Goal: Task Accomplishment & Management: Use online tool/utility

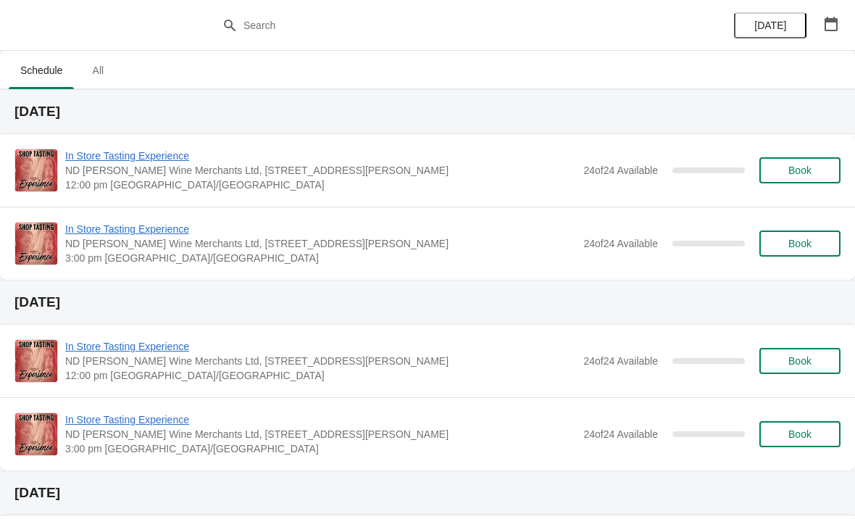
click at [836, 28] on icon "button" at bounding box center [830, 24] width 13 height 14
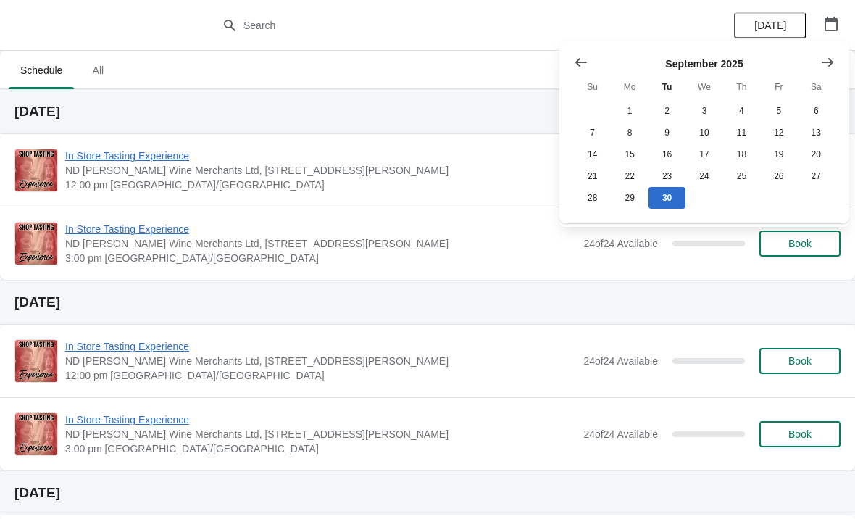
click at [821, 65] on icon "Show next month, October 2025" at bounding box center [827, 62] width 14 height 14
click at [778, 117] on button "3" at bounding box center [778, 111] width 37 height 22
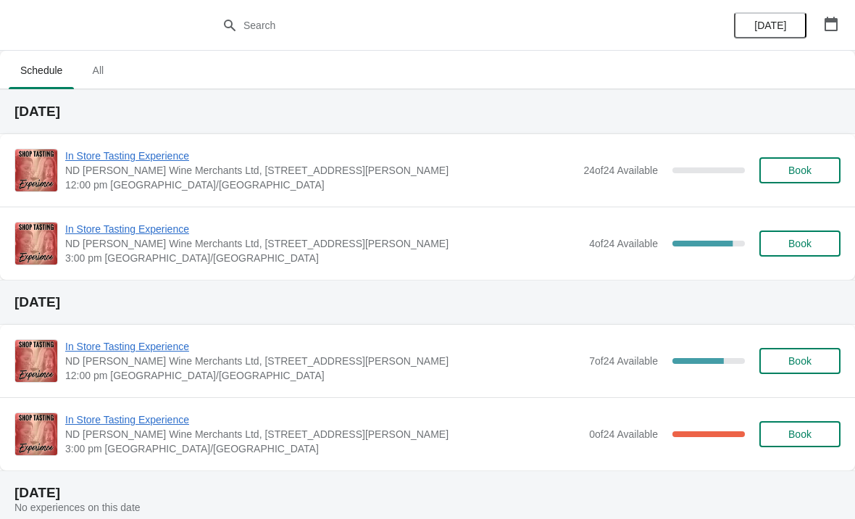
click at [445, 234] on span "In Store Tasting Experience" at bounding box center [323, 229] width 517 height 14
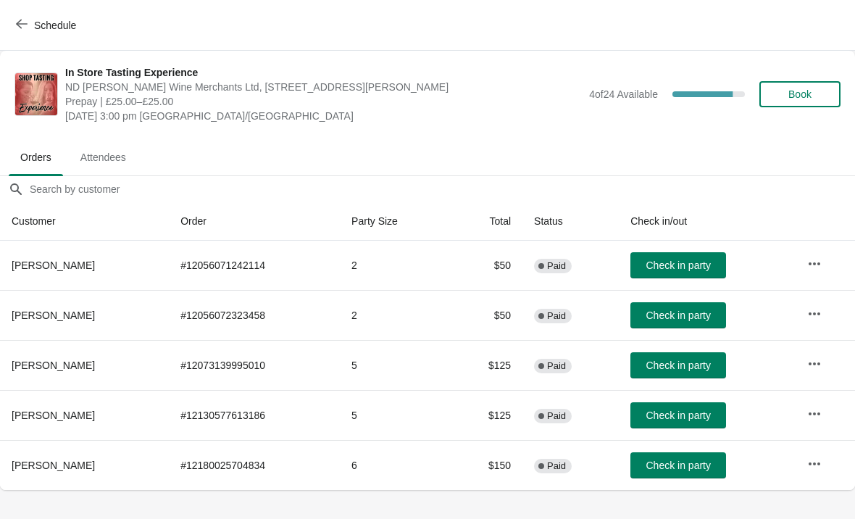
click at [802, 468] on td at bounding box center [824, 465] width 59 height 50
click at [822, 457] on icon "button" at bounding box center [814, 463] width 14 height 14
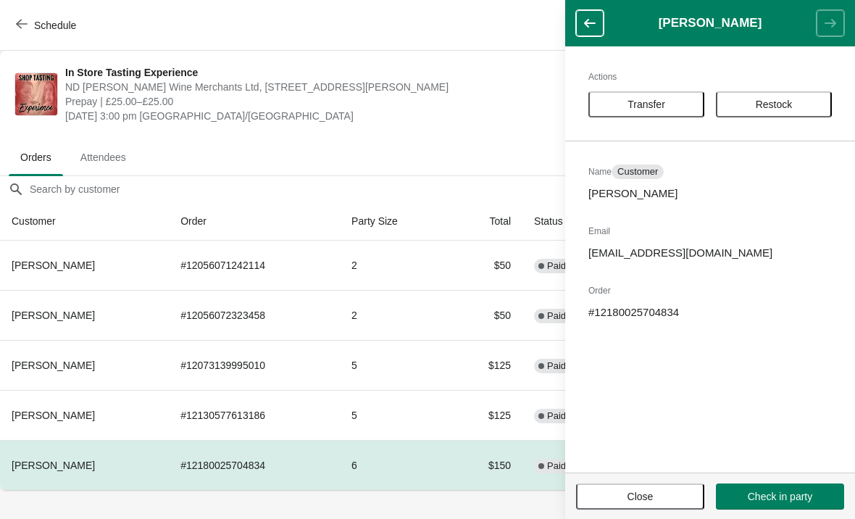
click at [653, 115] on button "Transfer" at bounding box center [646, 104] width 116 height 26
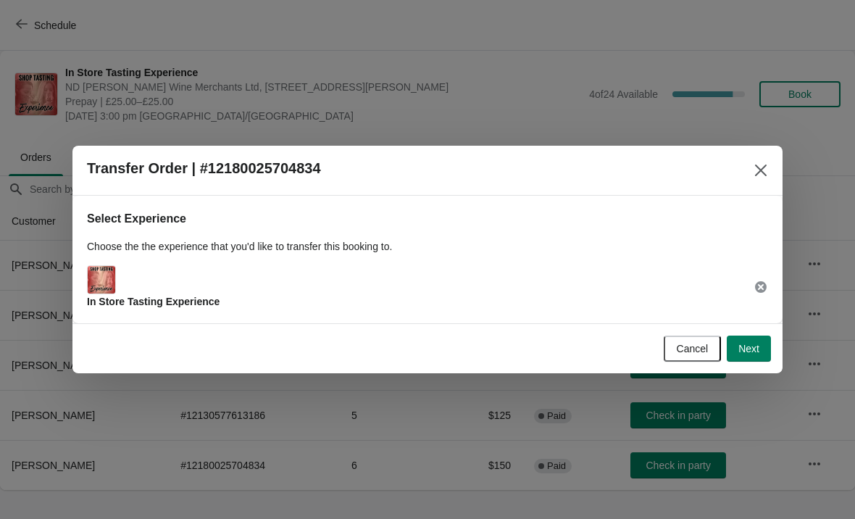
click at [756, 351] on span "Next" at bounding box center [748, 349] width 21 height 12
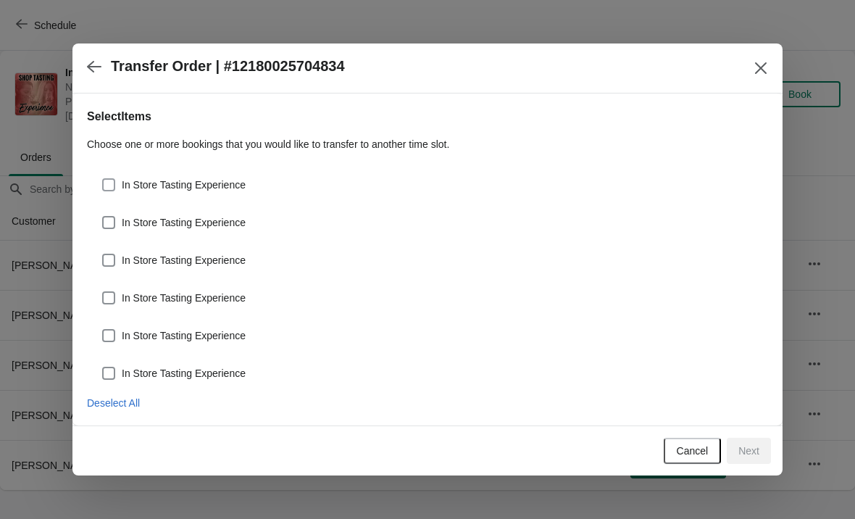
click at [114, 185] on span at bounding box center [108, 184] width 13 height 13
click at [103, 179] on input "In Store Tasting Experience" at bounding box center [102, 178] width 1 height 1
checkbox input "true"
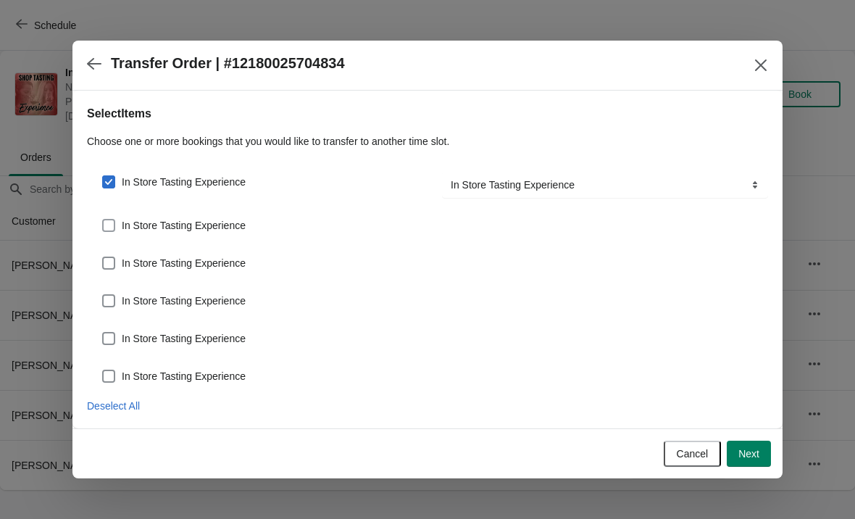
click at [125, 226] on span "In Store Tasting Experience" at bounding box center [184, 225] width 124 height 14
click at [103, 220] on input "In Store Tasting Experience" at bounding box center [102, 219] width 1 height 1
checkbox input "true"
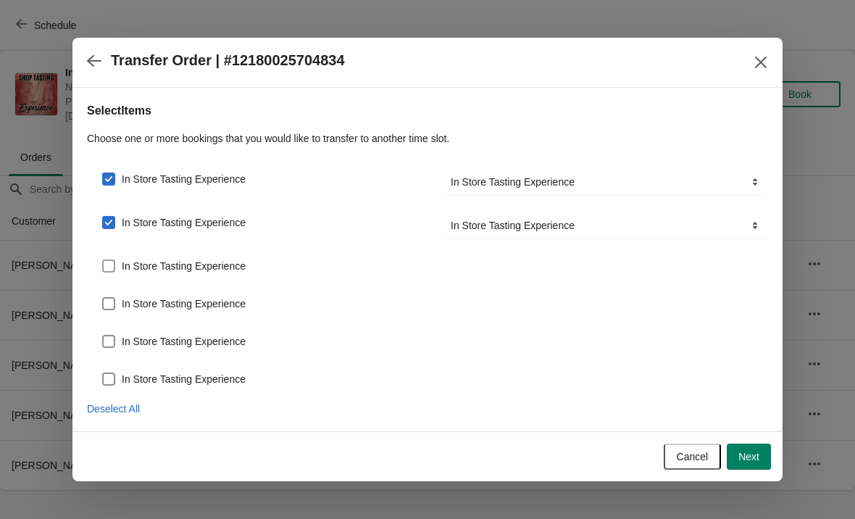
click at [114, 270] on span at bounding box center [108, 265] width 13 height 13
click at [103, 260] on input "In Store Tasting Experience" at bounding box center [102, 259] width 1 height 1
checkbox input "true"
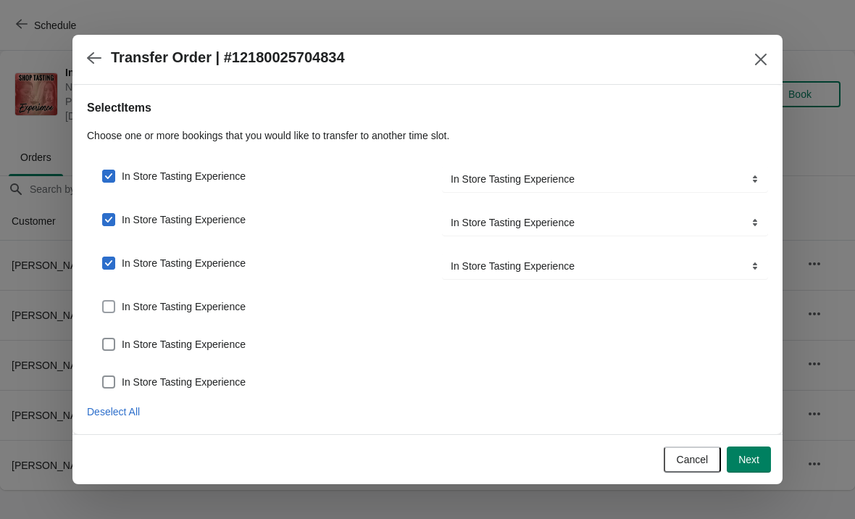
click at [118, 296] on label "In Store Tasting Experience" at bounding box center [173, 306] width 144 height 20
click at [103, 300] on input "In Store Tasting Experience" at bounding box center [102, 300] width 1 height 1
checkbox input "true"
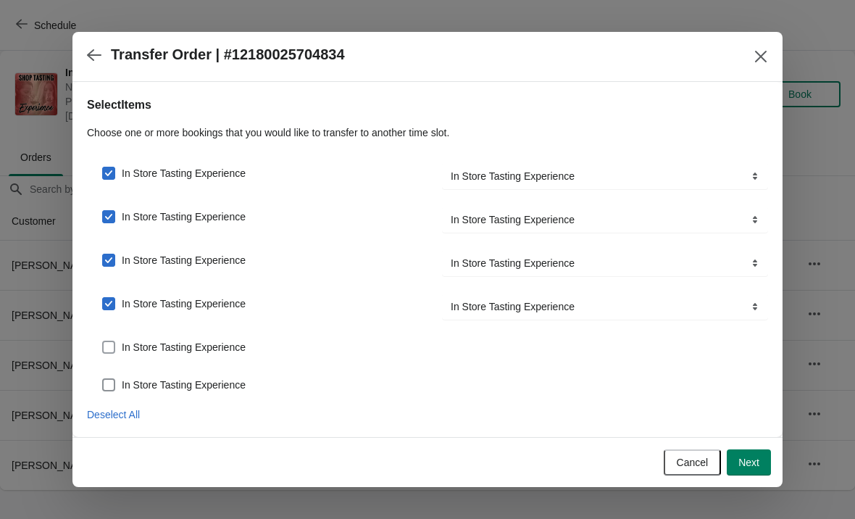
click at [110, 345] on span at bounding box center [108, 347] width 13 height 13
click at [103, 341] on input "In Store Tasting Experience" at bounding box center [102, 341] width 1 height 1
checkbox input "true"
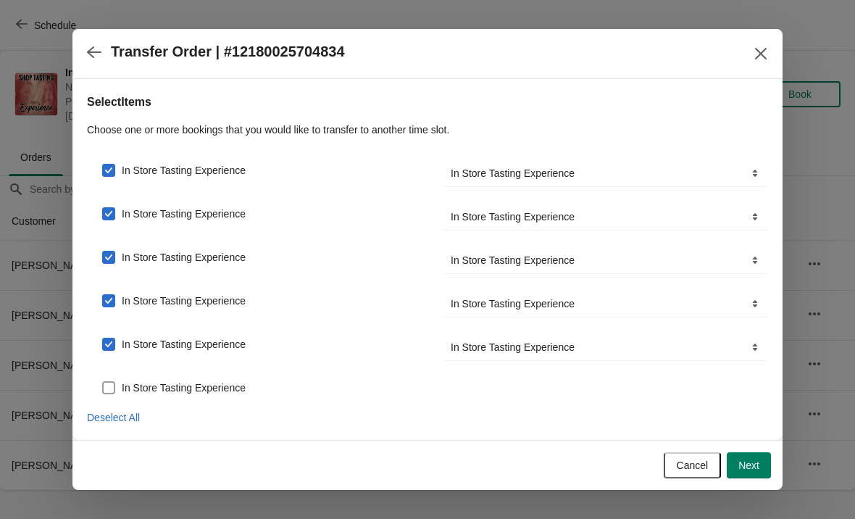
click at [114, 385] on span at bounding box center [108, 387] width 13 height 13
click at [103, 382] on input "In Store Tasting Experience" at bounding box center [102, 381] width 1 height 1
checkbox input "true"
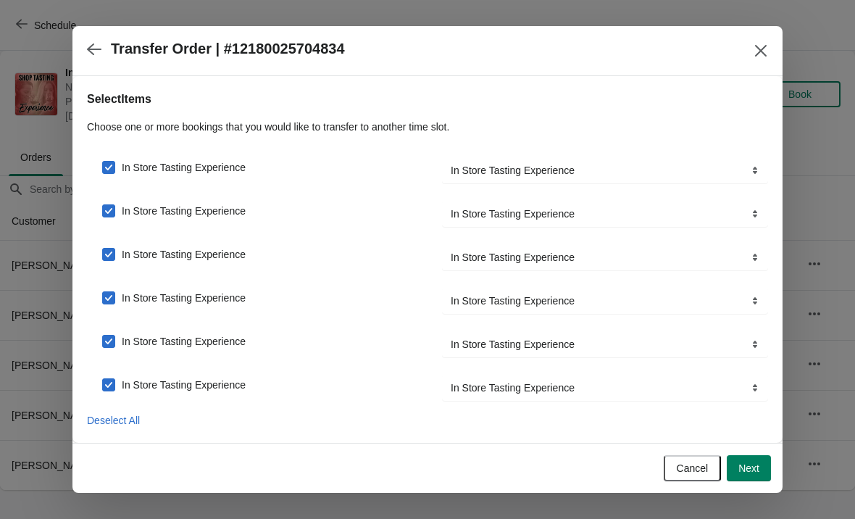
click at [769, 471] on button "Next" at bounding box center [749, 468] width 44 height 26
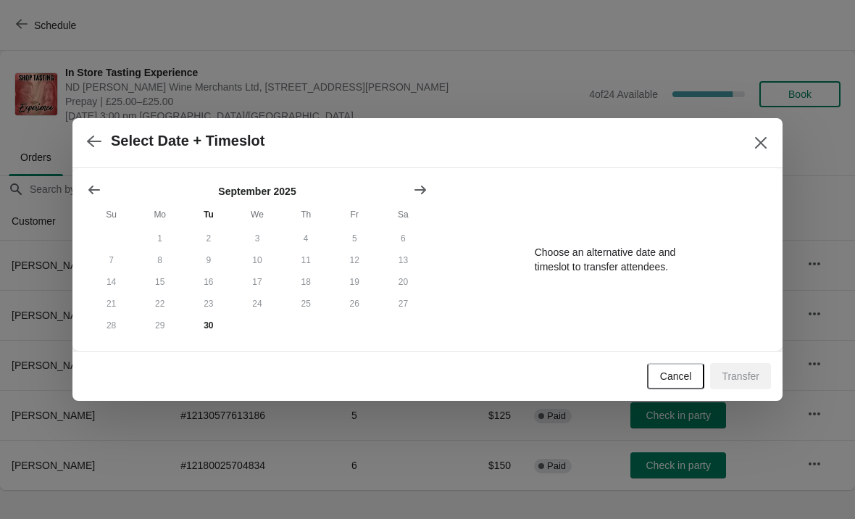
click at [410, 187] on button "Show next month, October 2025" at bounding box center [420, 190] width 26 height 26
click at [409, 192] on button "Show next month, November 2025" at bounding box center [420, 190] width 26 height 26
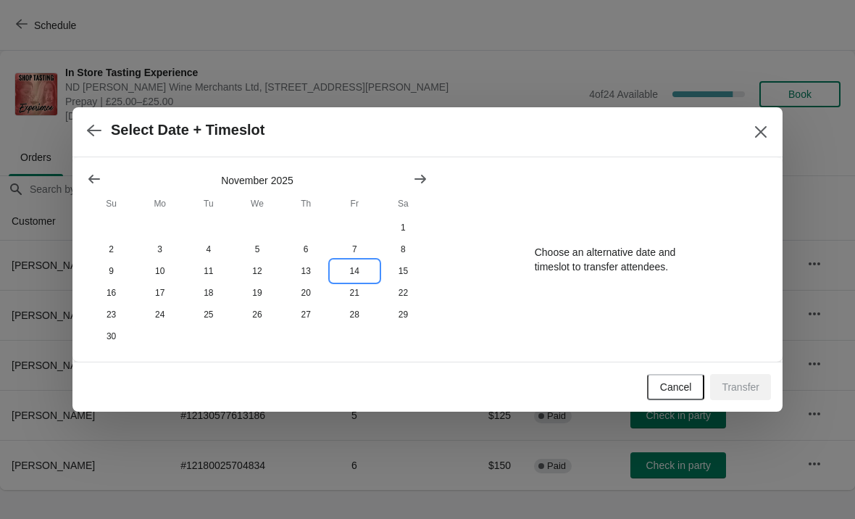
click at [358, 271] on button "14" at bounding box center [354, 271] width 49 height 22
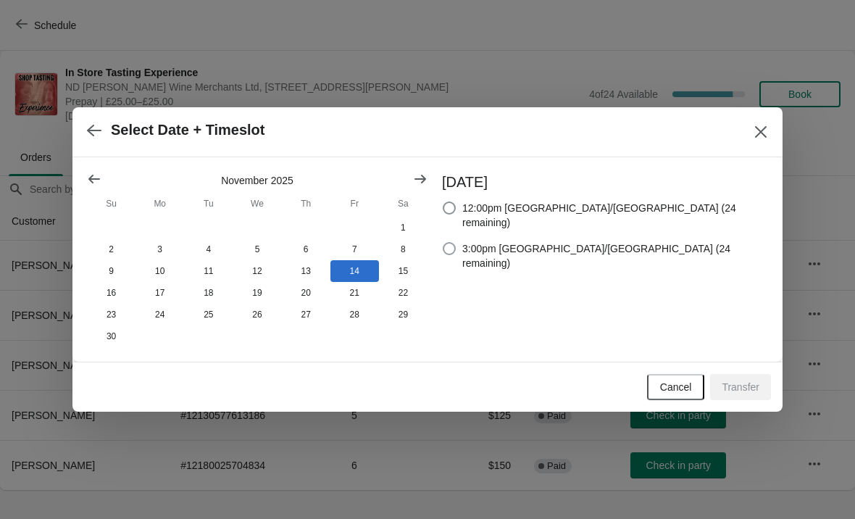
click at [456, 242] on span at bounding box center [449, 248] width 13 height 13
click at [443, 242] on input "3:00pm [GEOGRAPHIC_DATA]/[GEOGRAPHIC_DATA] (24 remaining)" at bounding box center [443, 242] width 1 height 1
radio input "true"
click at [750, 387] on span "Transfer" at bounding box center [741, 387] width 38 height 12
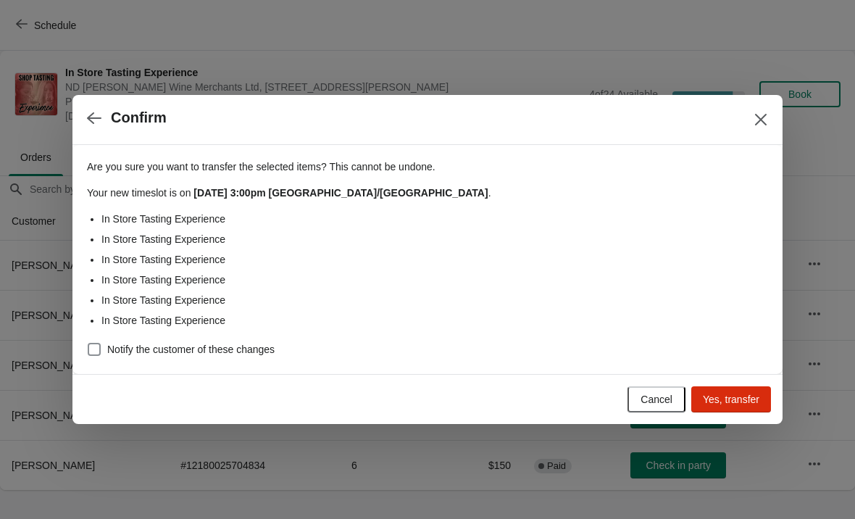
click at [89, 354] on span at bounding box center [94, 349] width 13 height 13
click at [88, 343] on input "Notify the customer of these changes" at bounding box center [88, 343] width 1 height 1
checkbox input "true"
click at [753, 393] on span "Yes, transfer" at bounding box center [731, 399] width 57 height 12
